Goal: Task Accomplishment & Management: Complete application form

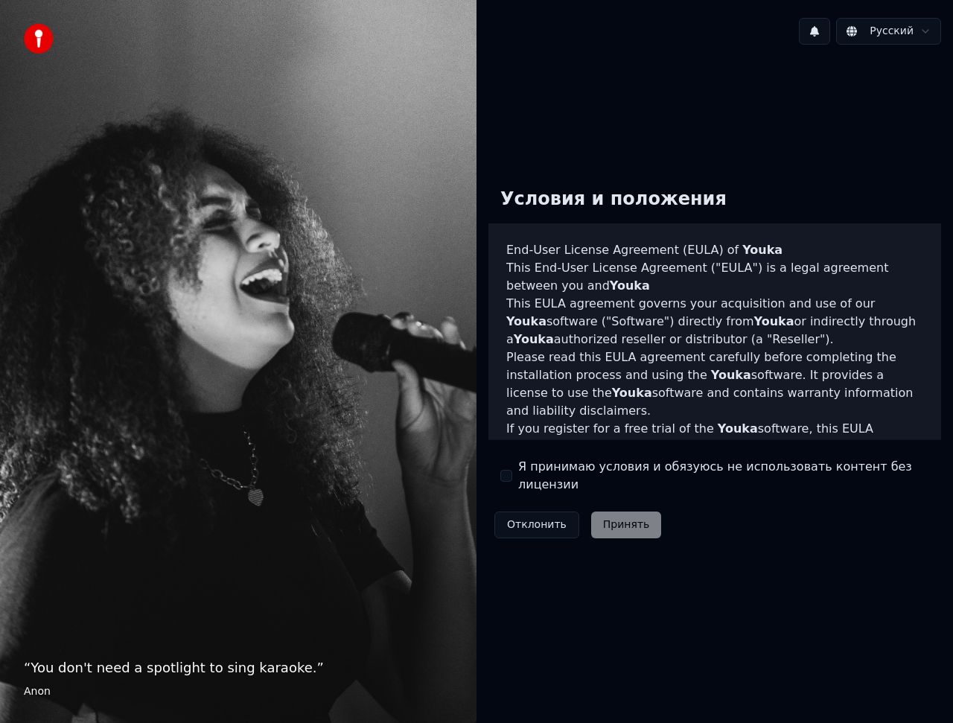
click at [625, 514] on div "Отклонить Принять" at bounding box center [577, 525] width 179 height 39
click at [508, 468] on div "Я принимаю условия и обязуюсь не использовать контент без лицензии" at bounding box center [714, 476] width 429 height 36
click at [508, 479] on button "Я принимаю условия и обязуюсь не использовать контент без лицензии" at bounding box center [506, 476] width 12 height 12
click at [628, 519] on button "Принять" at bounding box center [626, 524] width 71 height 27
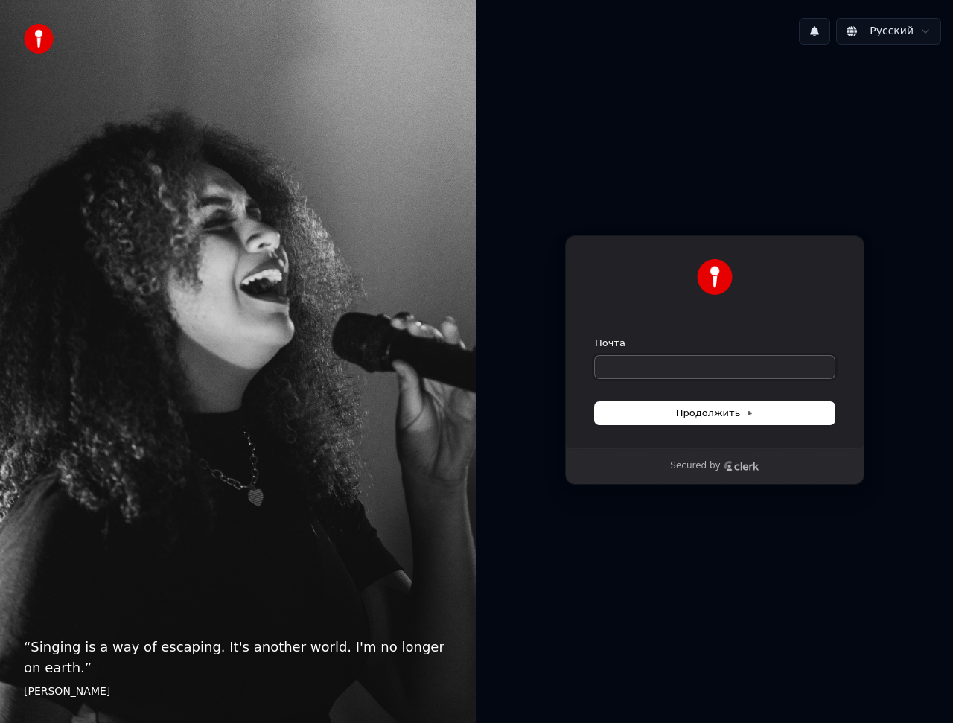
click at [710, 364] on input "Почта" at bounding box center [715, 367] width 240 height 22
click at [725, 409] on span "Продолжить" at bounding box center [715, 413] width 78 height 13
click at [725, 404] on button "Продолжить" at bounding box center [715, 413] width 240 height 22
